Goal: Communication & Community: Ask a question

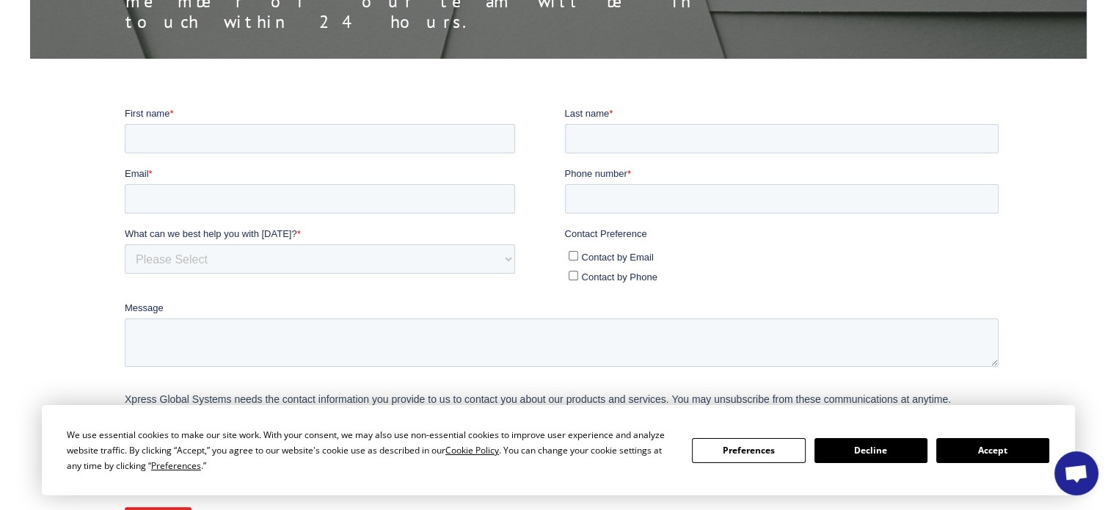
scroll to position [294, 0]
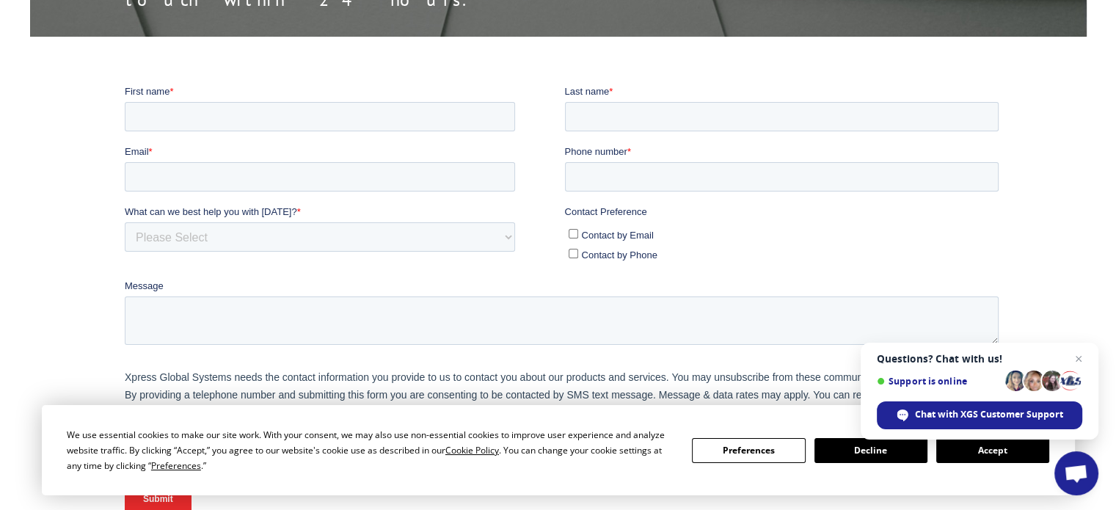
drag, startPoint x: 983, startPoint y: 448, endPoint x: 852, endPoint y: 433, distance: 131.6
click at [983, 448] on button "Accept" at bounding box center [993, 450] width 113 height 25
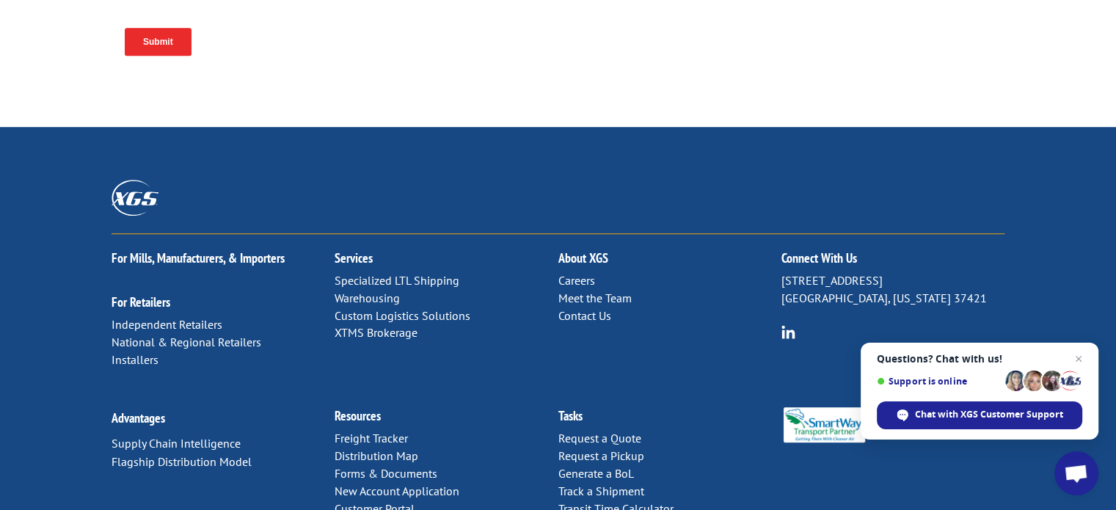
scroll to position [716, 0]
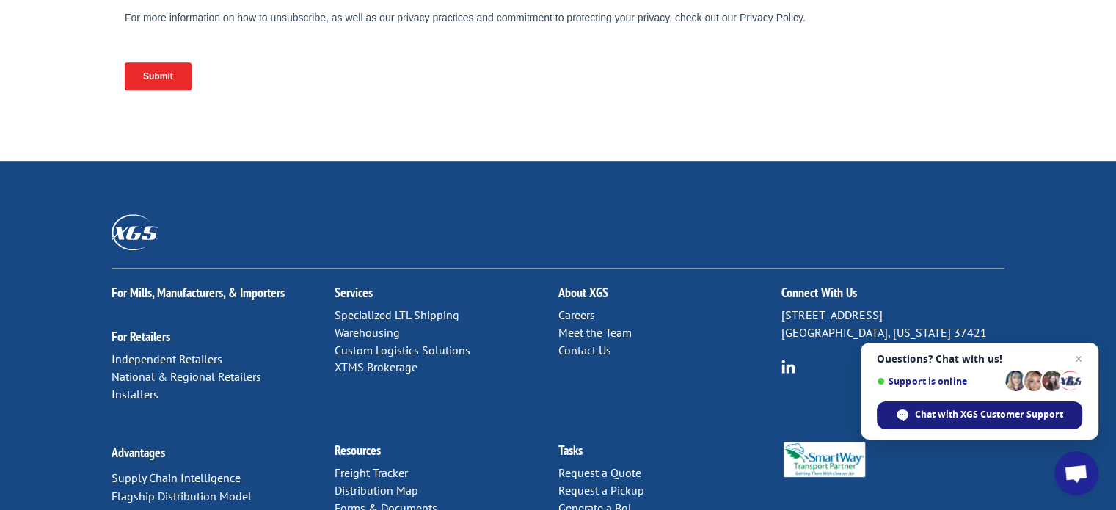
click at [966, 416] on span "Chat with XGS Customer Support" at bounding box center [989, 414] width 148 height 13
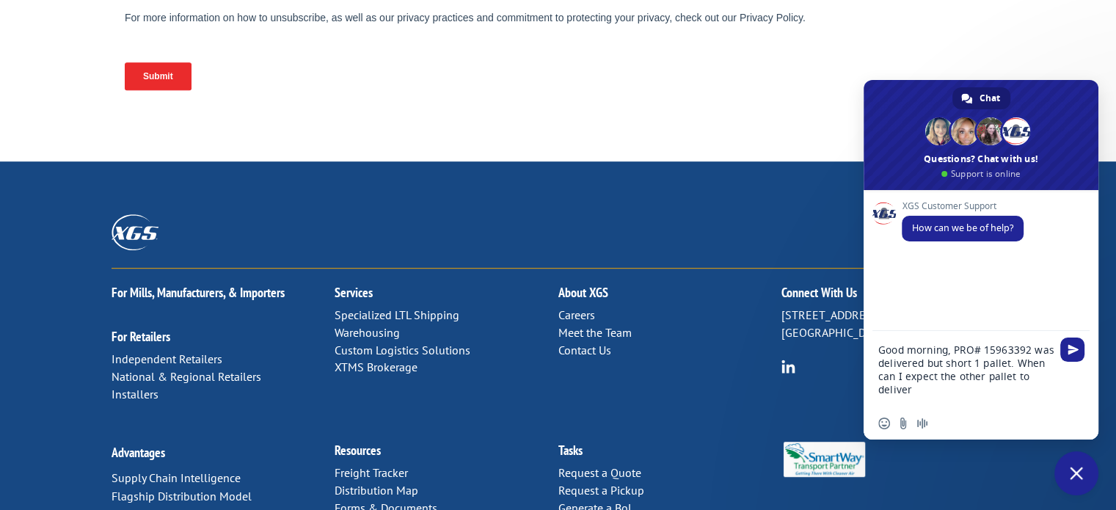
type textarea "Good morning, PRO# 15963392 was delivered but short 1 pallet. When can I expect…"
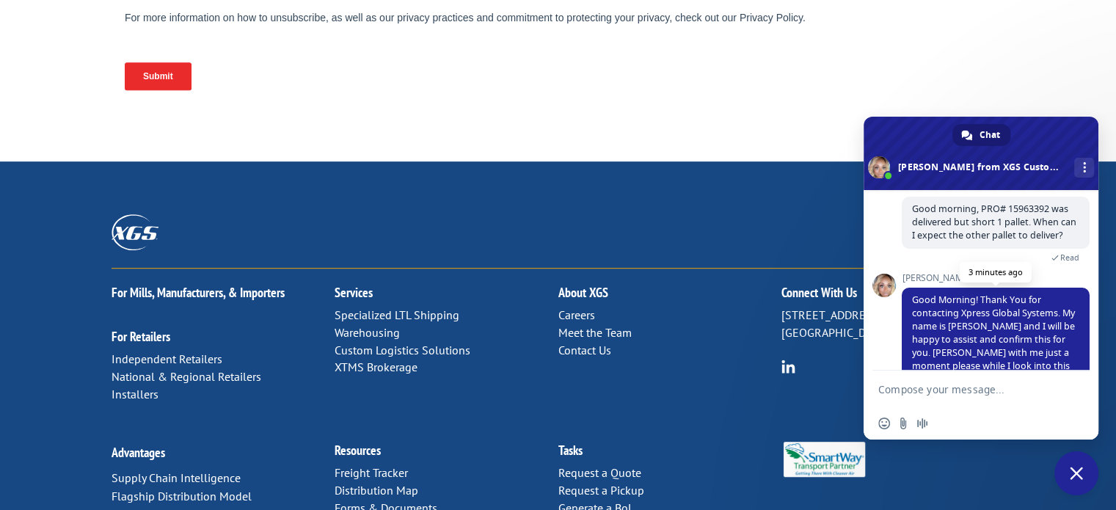
scroll to position [170, 0]
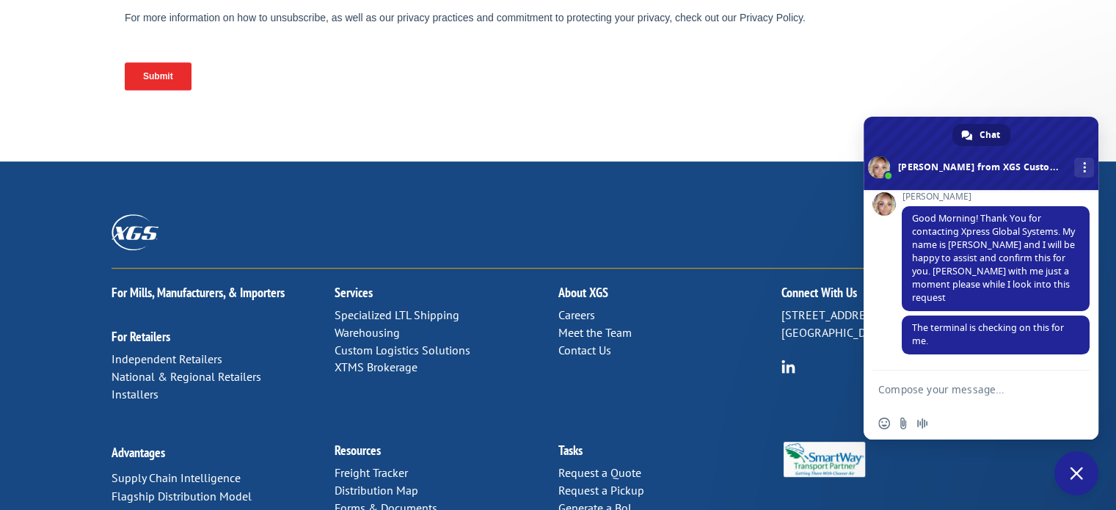
click at [925, 390] on textarea "Compose your message..." at bounding box center [967, 389] width 176 height 37
type textarea "Thank you"
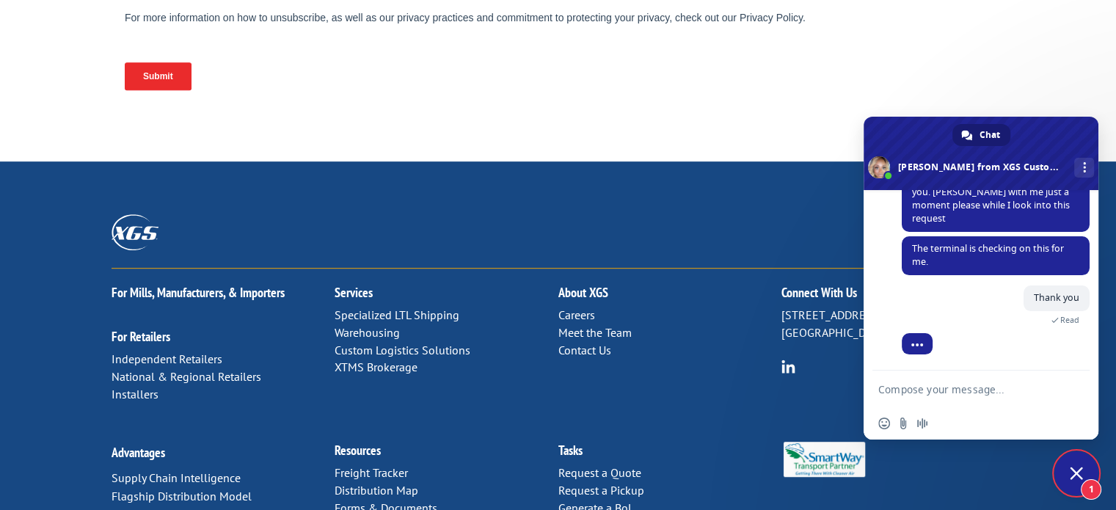
scroll to position [314, 0]
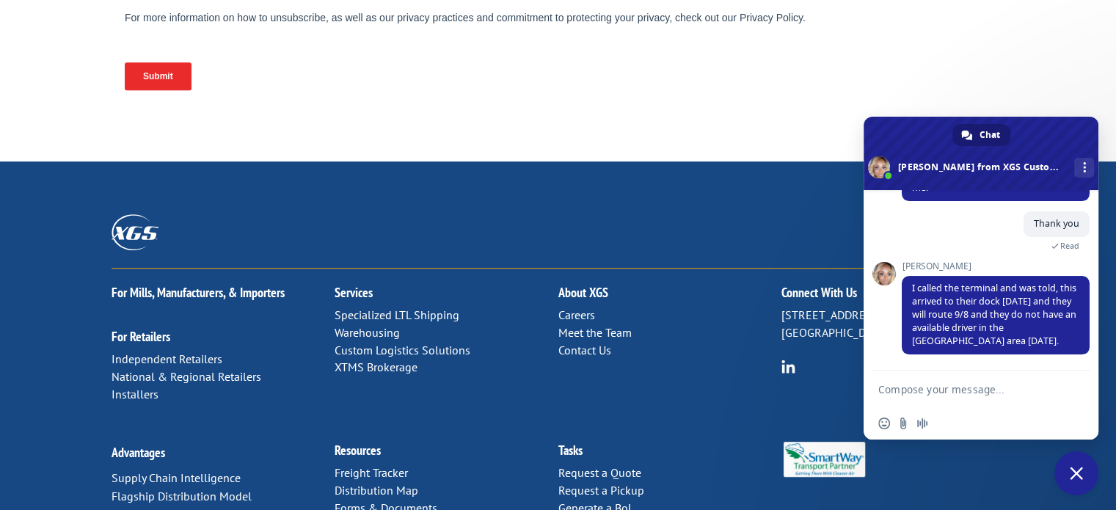
click at [943, 394] on textarea "Compose your message..." at bounding box center [967, 389] width 176 height 37
type textarea "Awesome!!! thank you"
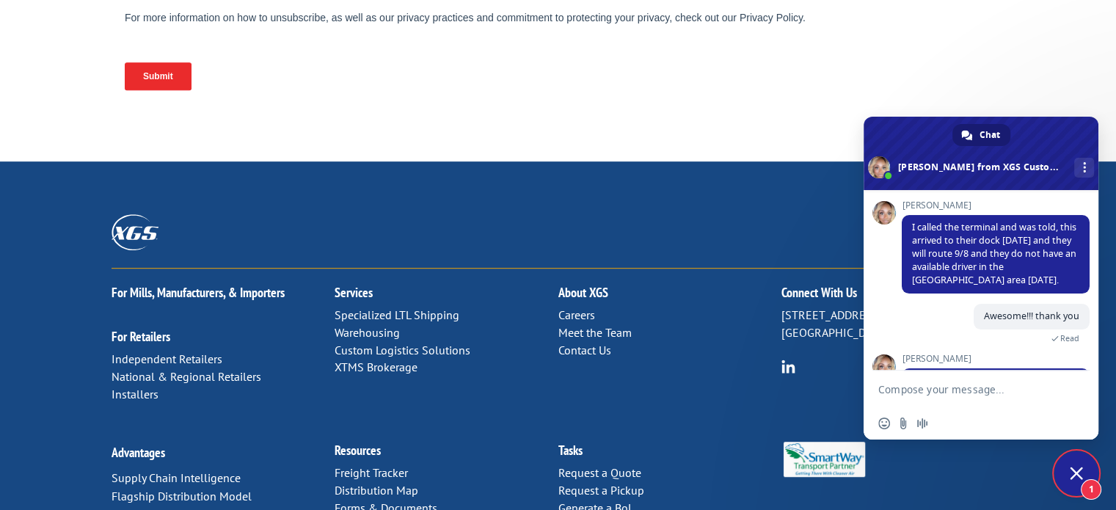
scroll to position [515, 0]
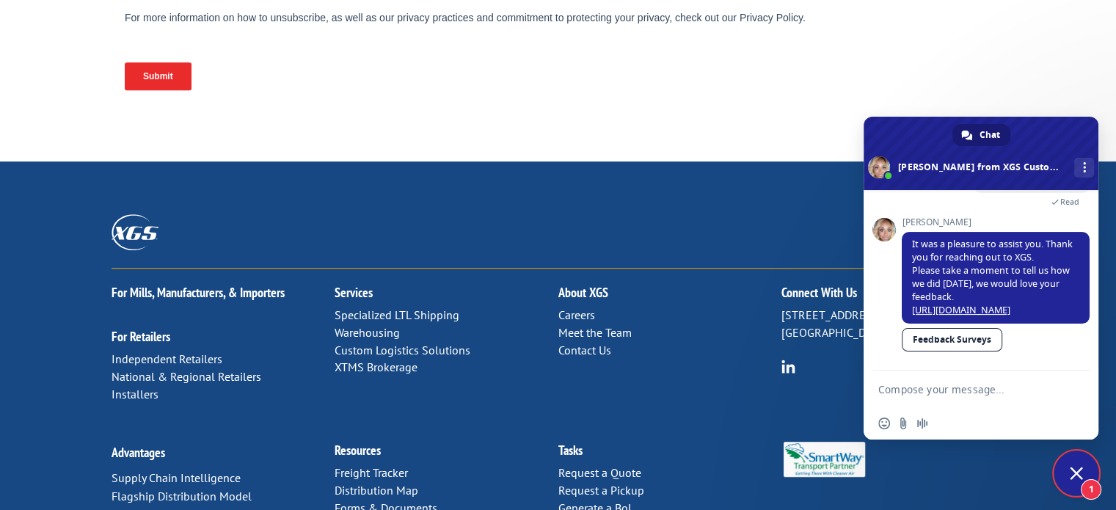
click at [680, 214] on div at bounding box center [558, 241] width 893 height 54
